Goal: Task Accomplishment & Management: Manage account settings

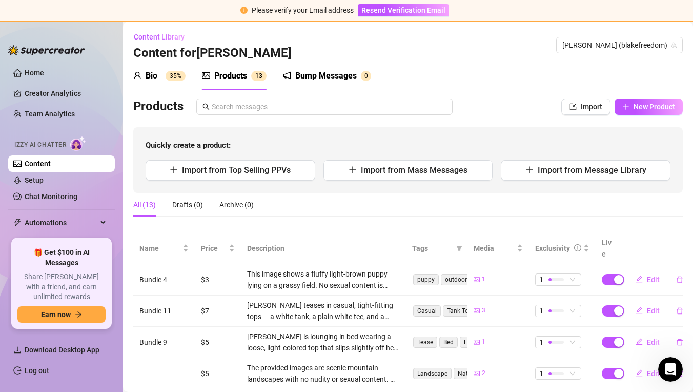
click at [158, 76] on div "Bio 35%" at bounding box center [159, 76] width 52 height 12
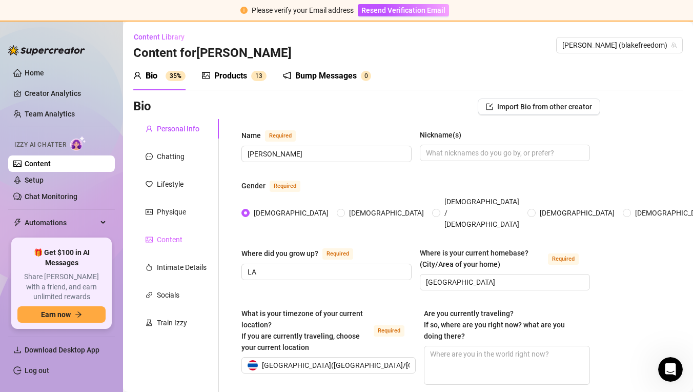
click at [189, 241] on div "Content" at bounding box center [176, 239] width 86 height 19
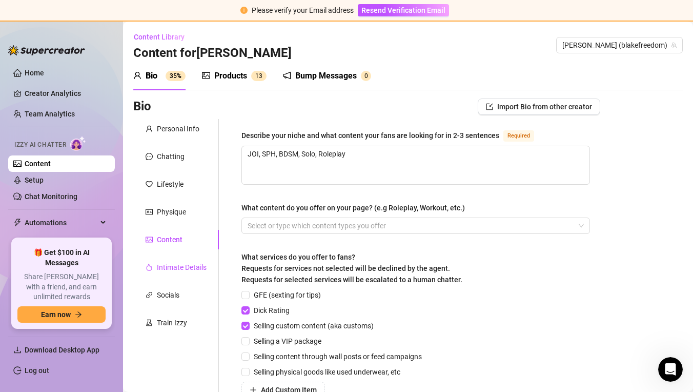
click at [194, 270] on div "Intimate Details" at bounding box center [182, 266] width 50 height 11
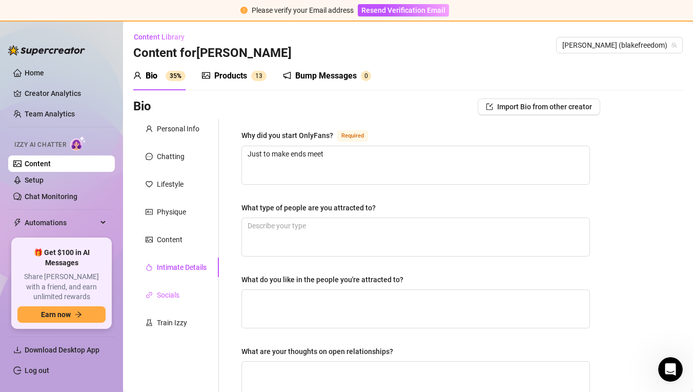
click at [190, 296] on div "Socials" at bounding box center [176, 294] width 86 height 19
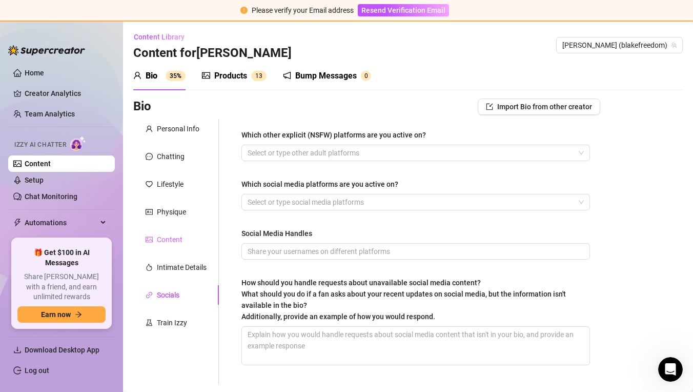
click at [197, 238] on div "Content" at bounding box center [176, 239] width 86 height 19
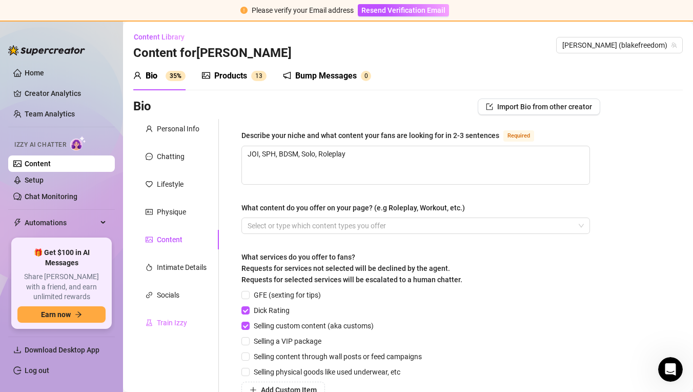
click at [187, 321] on div "Train Izzy" at bounding box center [176, 322] width 86 height 19
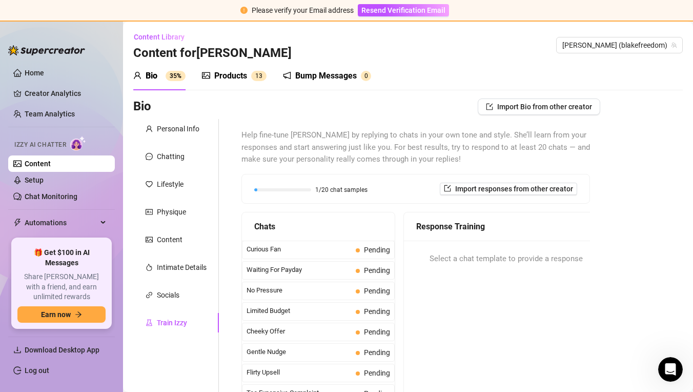
click at [188, 306] on div "Personal Info Chatting Lifestyle Physique Content Intimate Details Socials Trai…" at bounding box center [176, 298] width 86 height 359
click at [196, 279] on div "Personal Info Chatting Lifestyle Physique Content Intimate Details Socials Trai…" at bounding box center [176, 298] width 86 height 359
click at [197, 269] on div "Intimate Details" at bounding box center [182, 266] width 50 height 11
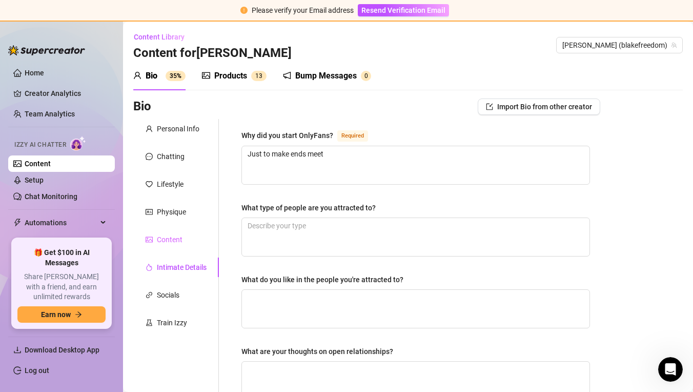
click at [194, 243] on div "Content" at bounding box center [176, 239] width 86 height 19
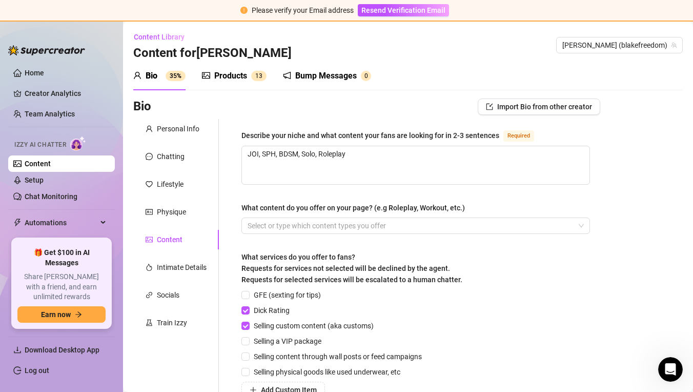
click at [204, 225] on div "Personal Info Chatting Lifestyle Physique Content Intimate Details Socials Trai…" at bounding box center [176, 293] width 86 height 348
click at [236, 89] on div "Products 1 3" at bounding box center [234, 76] width 65 height 29
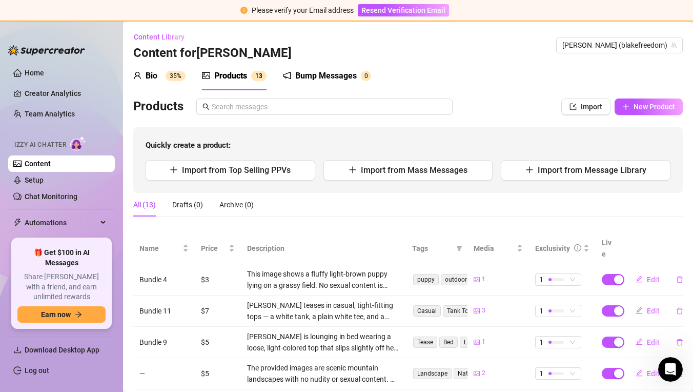
click at [155, 82] on div "Bio" at bounding box center [152, 76] width 12 height 12
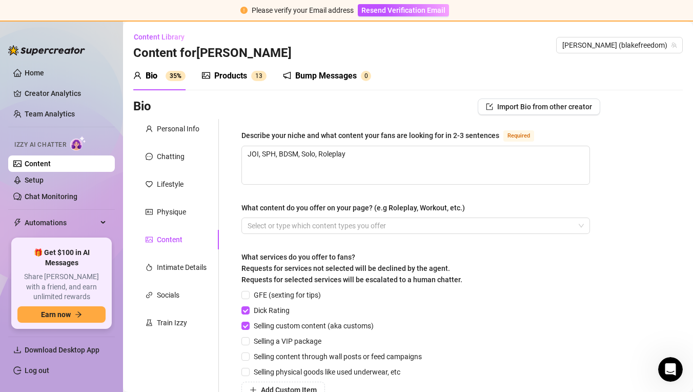
click at [229, 79] on div "Products" at bounding box center [230, 76] width 33 height 12
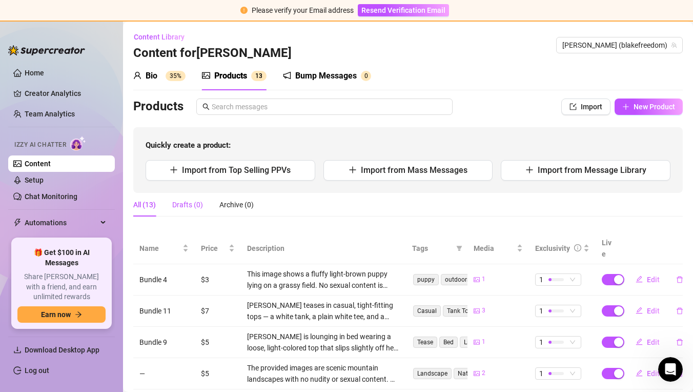
click at [197, 202] on div "Drafts (0)" at bounding box center [187, 204] width 31 height 11
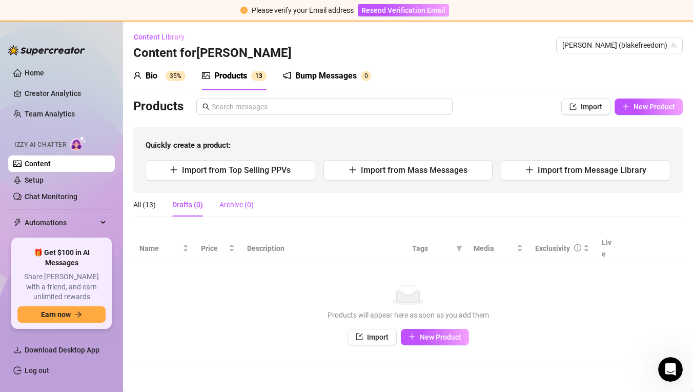
click at [235, 204] on div "Archive (0)" at bounding box center [236, 204] width 34 height 11
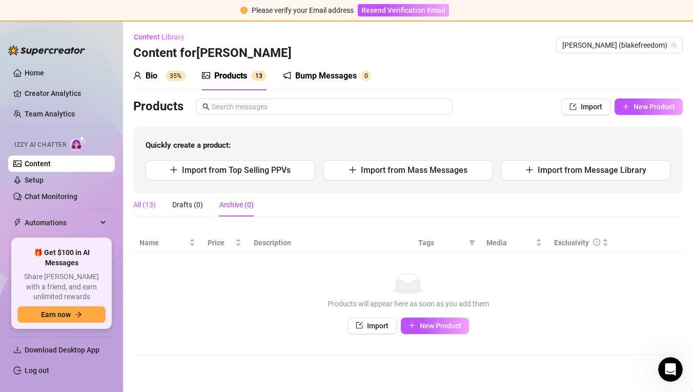
click at [150, 204] on div "All (13)" at bounding box center [144, 204] width 23 height 11
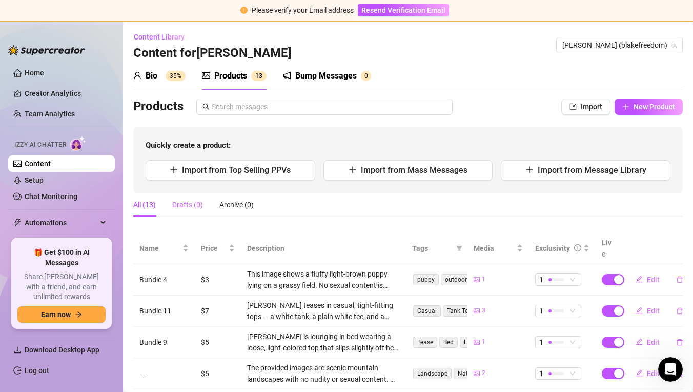
click at [196, 210] on div "Drafts (0)" at bounding box center [187, 205] width 31 height 24
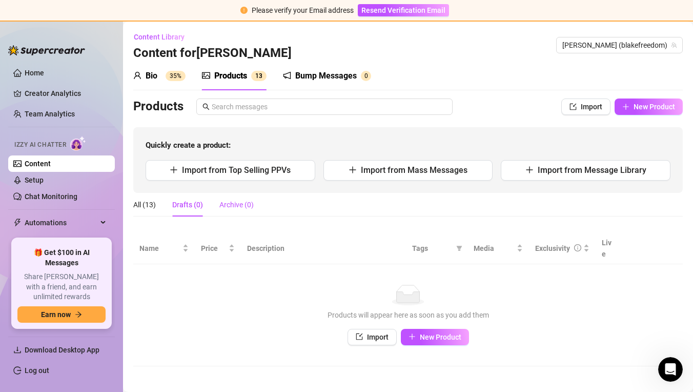
click at [232, 207] on div "Archive (0)" at bounding box center [236, 204] width 34 height 11
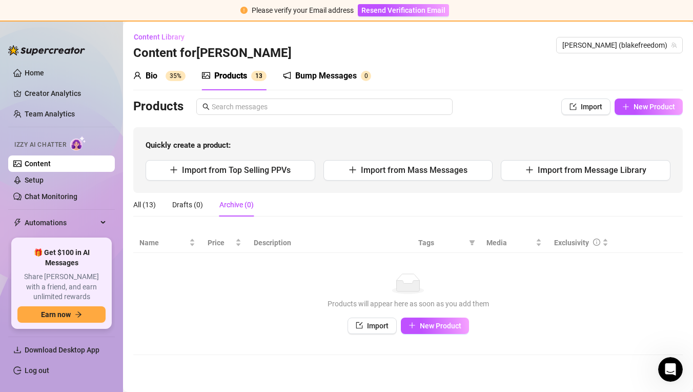
click at [171, 208] on div "All (13) Drafts (0) Archive (0)" at bounding box center [193, 205] width 120 height 24
click at [143, 205] on div "All (13)" at bounding box center [144, 204] width 23 height 11
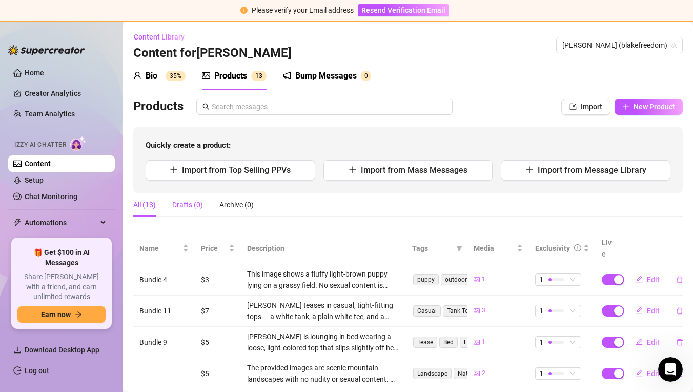
click at [180, 205] on div "Drafts (0)" at bounding box center [187, 204] width 31 height 11
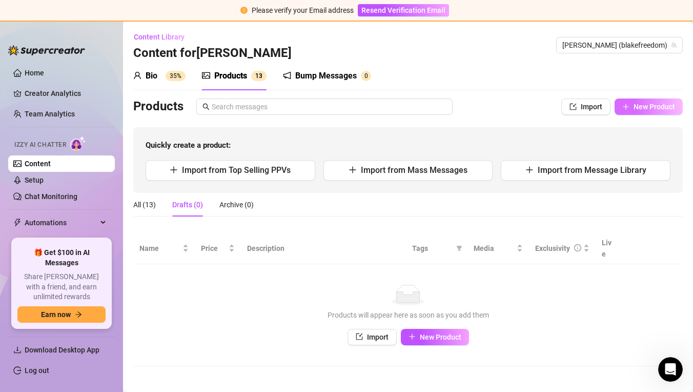
click at [661, 110] on span "New Product" at bounding box center [655, 107] width 42 height 8
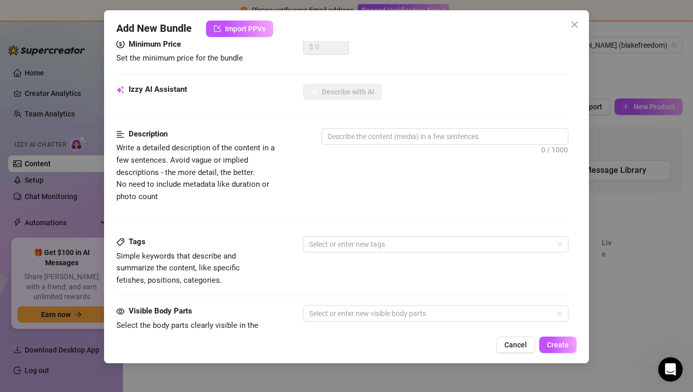
scroll to position [219, 0]
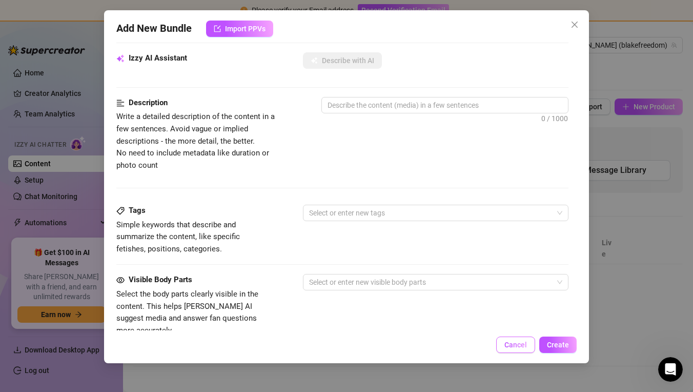
click at [520, 352] on button "Cancel" at bounding box center [515, 344] width 39 height 16
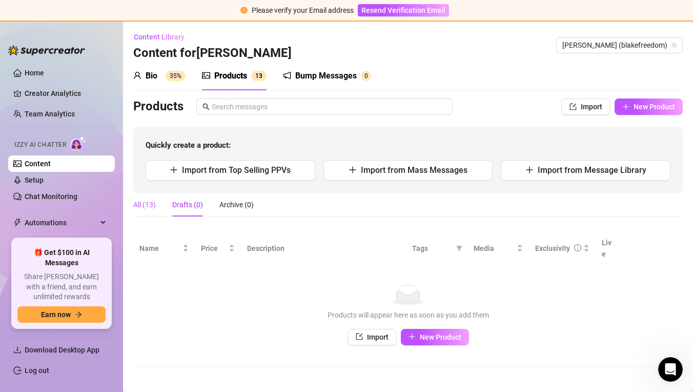
click at [144, 204] on div "All (13)" at bounding box center [144, 204] width 23 height 11
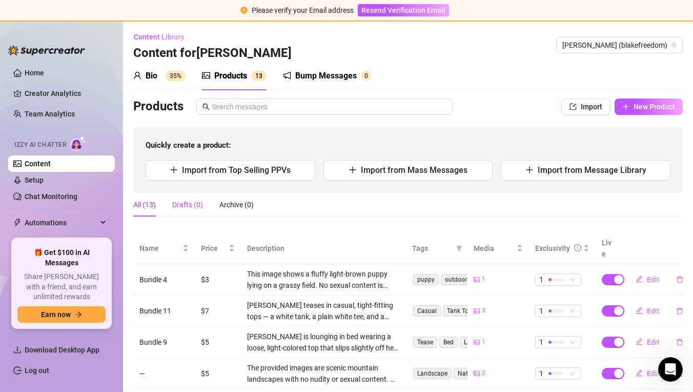
click at [193, 208] on div "Drafts (0)" at bounding box center [187, 204] width 31 height 11
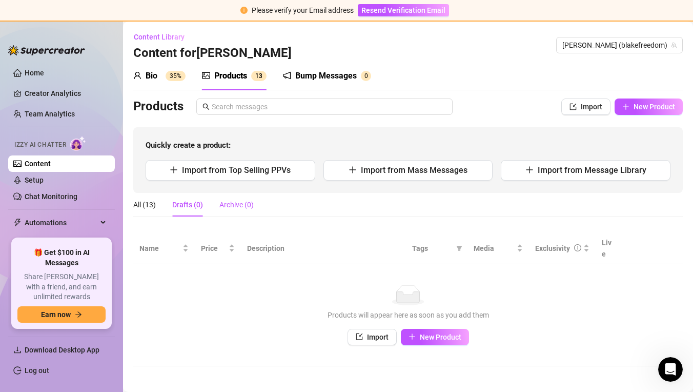
click at [234, 204] on div "Archive (0)" at bounding box center [236, 204] width 34 height 11
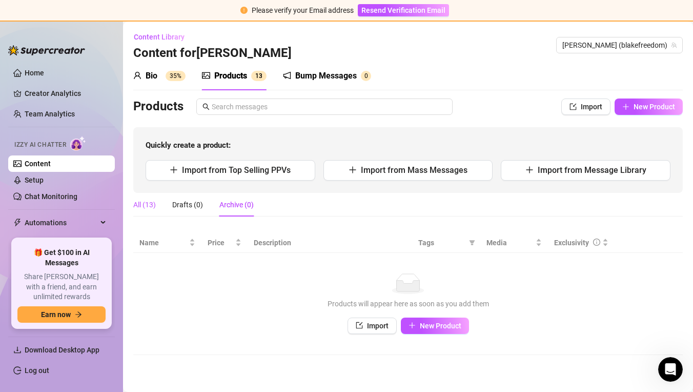
click at [154, 205] on div "All (13)" at bounding box center [144, 204] width 23 height 11
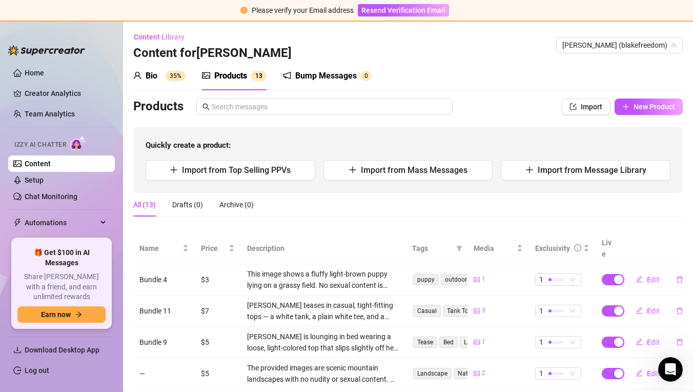
click at [325, 77] on div "Bump Messages" at bounding box center [326, 76] width 62 height 12
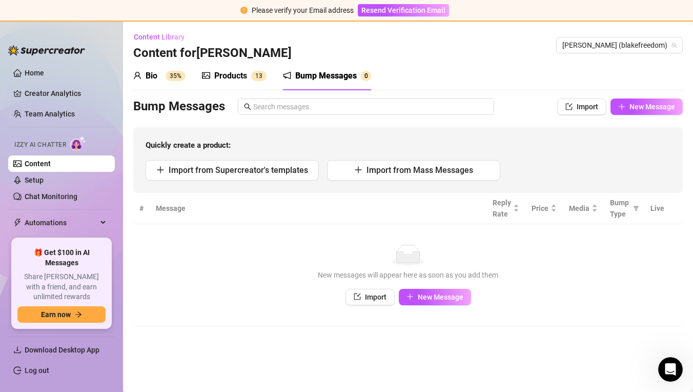
click at [253, 79] on sup "1 3" at bounding box center [258, 76] width 15 height 10
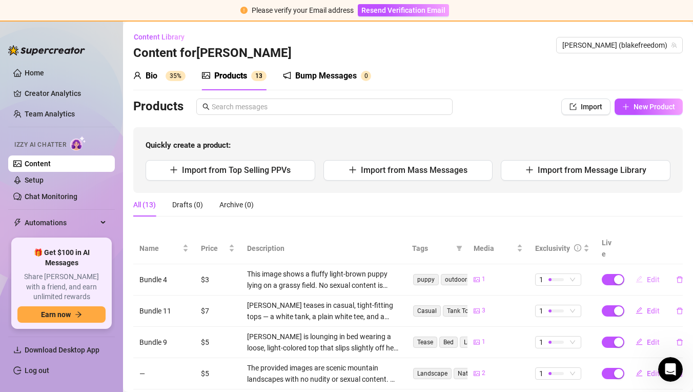
click at [643, 271] on button "Edit" at bounding box center [647, 279] width 40 height 16
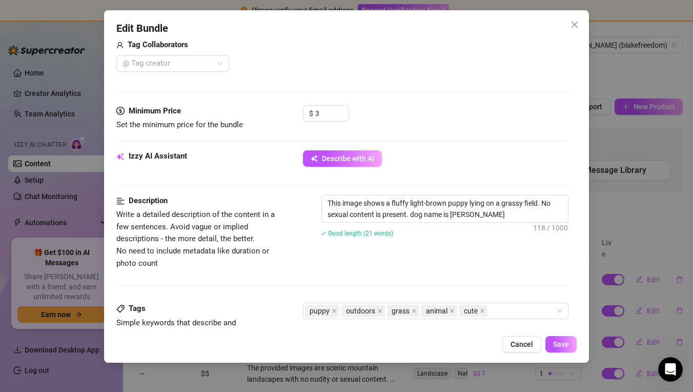
scroll to position [269, 0]
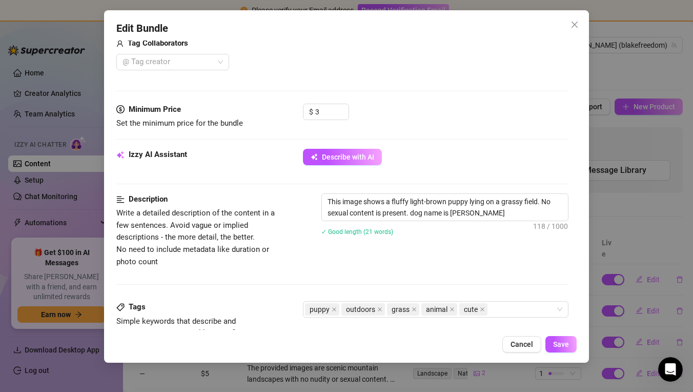
click at [601, 208] on div "Edit Bundle Account [PERSON_NAME] (@blakefreedom) Name Name is for your interna…" at bounding box center [346, 196] width 693 height 392
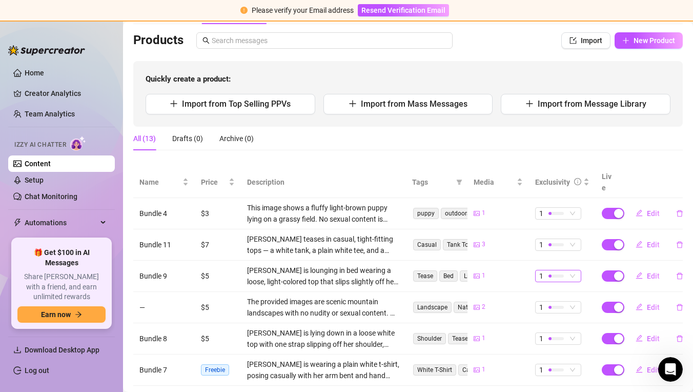
scroll to position [106, 0]
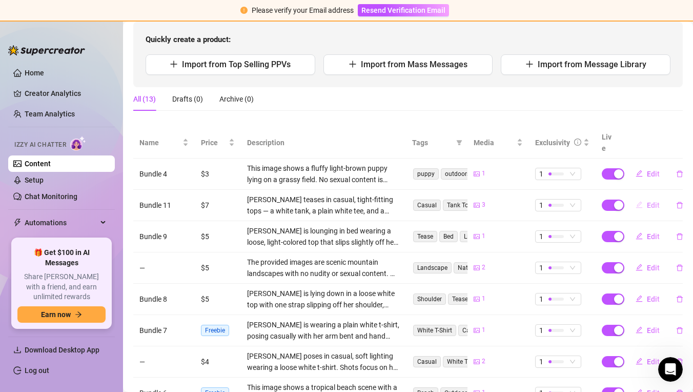
click at [646, 197] on button "Edit" at bounding box center [647, 205] width 40 height 16
type textarea "Type your message here..."
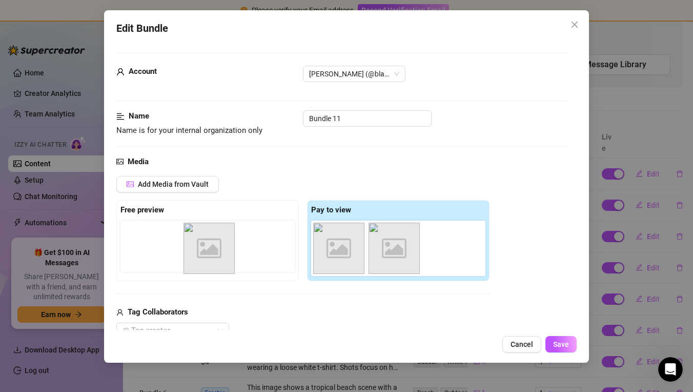
drag, startPoint x: 350, startPoint y: 246, endPoint x: 196, endPoint y: 247, distance: 153.8
click at [196, 247] on div "Free preview Pay to view Image placeholder Image placeholder Image placeholder" at bounding box center [302, 240] width 373 height 81
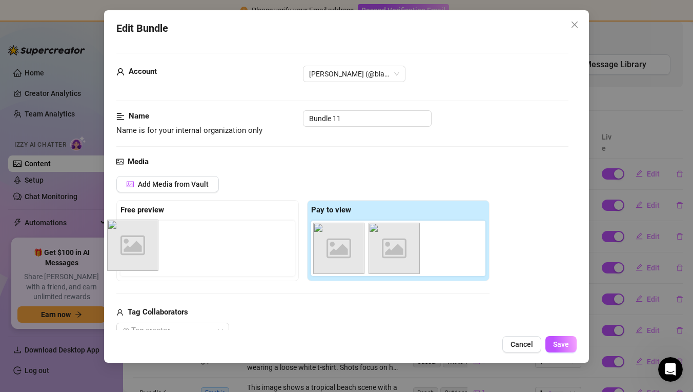
drag, startPoint x: 352, startPoint y: 241, endPoint x: 144, endPoint y: 239, distance: 208.7
click at [144, 239] on div "Free preview Pay to view Image placeholder Image placeholder Image placeholder" at bounding box center [302, 240] width 373 height 81
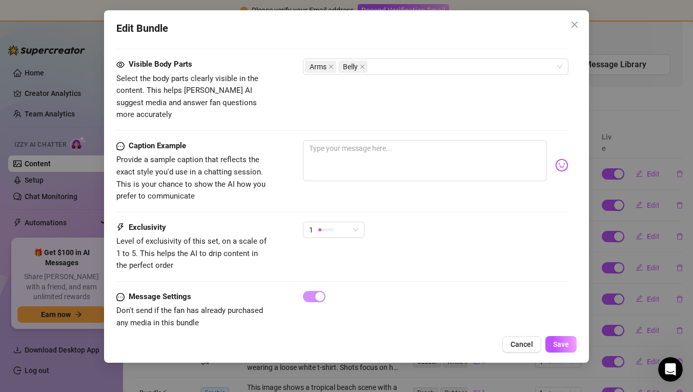
scroll to position [583, 0]
